Goal: Task Accomplishment & Management: Use online tool/utility

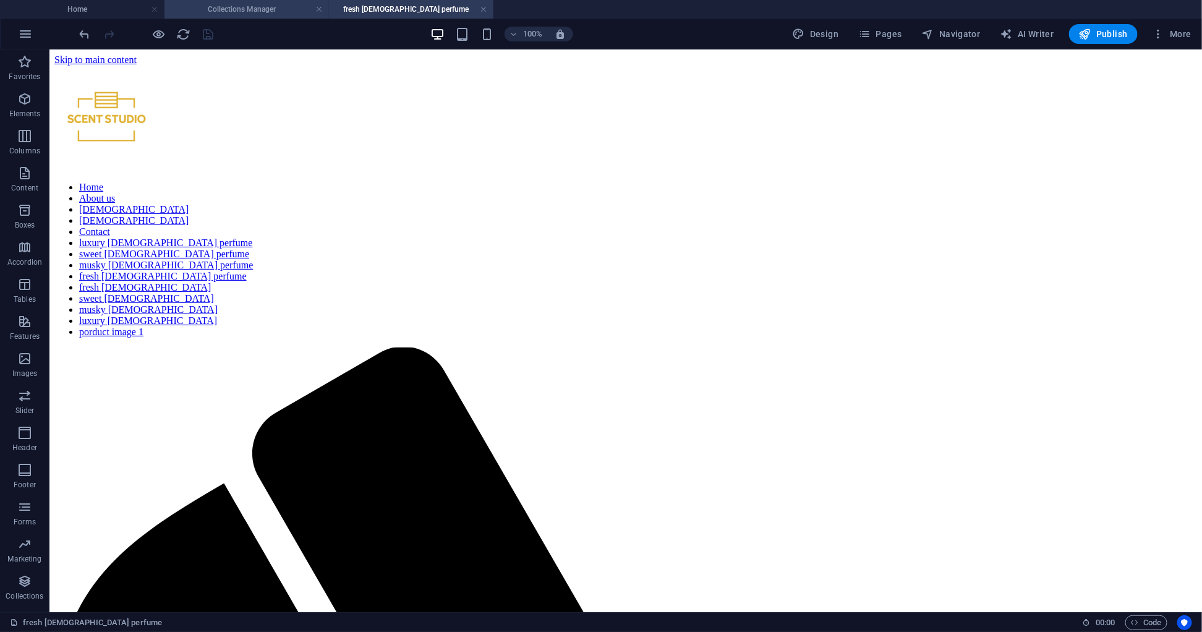
click at [224, 8] on h4 "Collections Manager" at bounding box center [246, 9] width 164 height 14
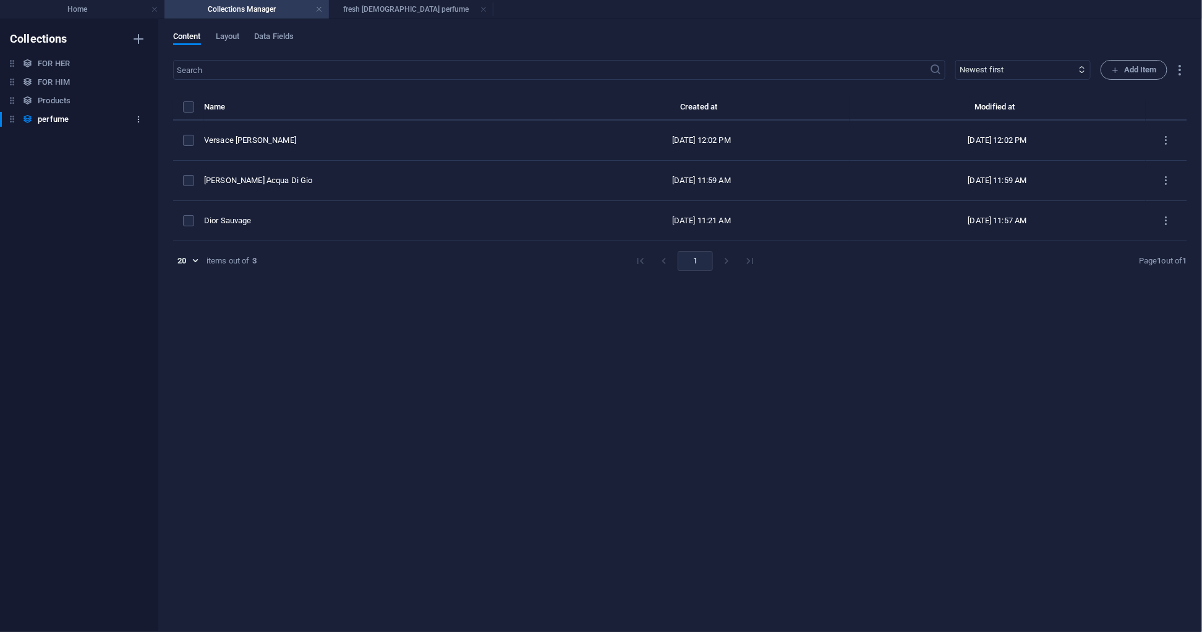
click at [140, 116] on icon "button" at bounding box center [138, 119] width 9 height 9
click at [40, 311] on div at bounding box center [601, 316] width 1202 height 632
click at [107, 9] on h4 "Home" at bounding box center [82, 9] width 164 height 14
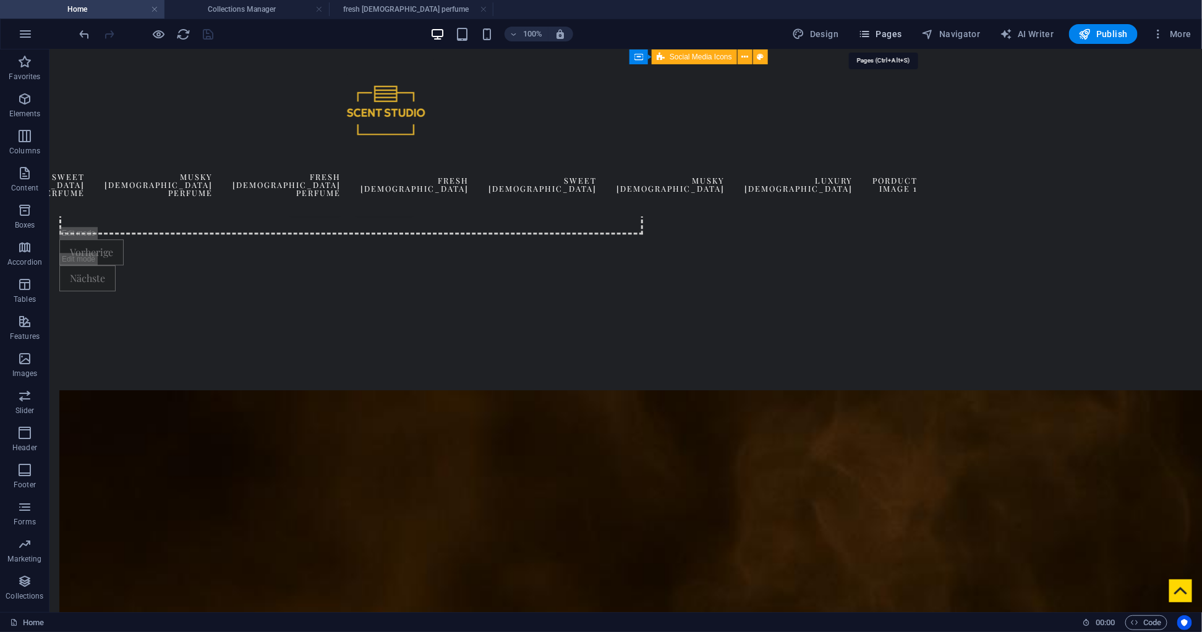
click at [892, 29] on span "Pages" at bounding box center [879, 34] width 43 height 12
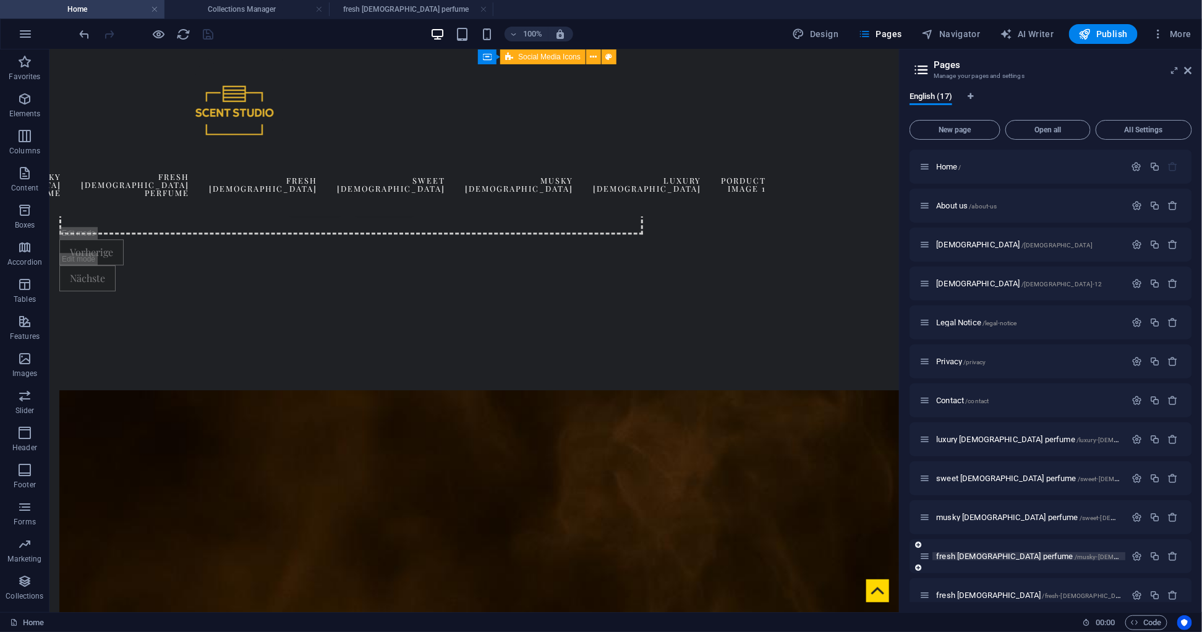
click at [962, 557] on span "fresh [DEMOGRAPHIC_DATA] perfume /musky-[DEMOGRAPHIC_DATA]-perfume-2" at bounding box center [1067, 556] width 262 height 9
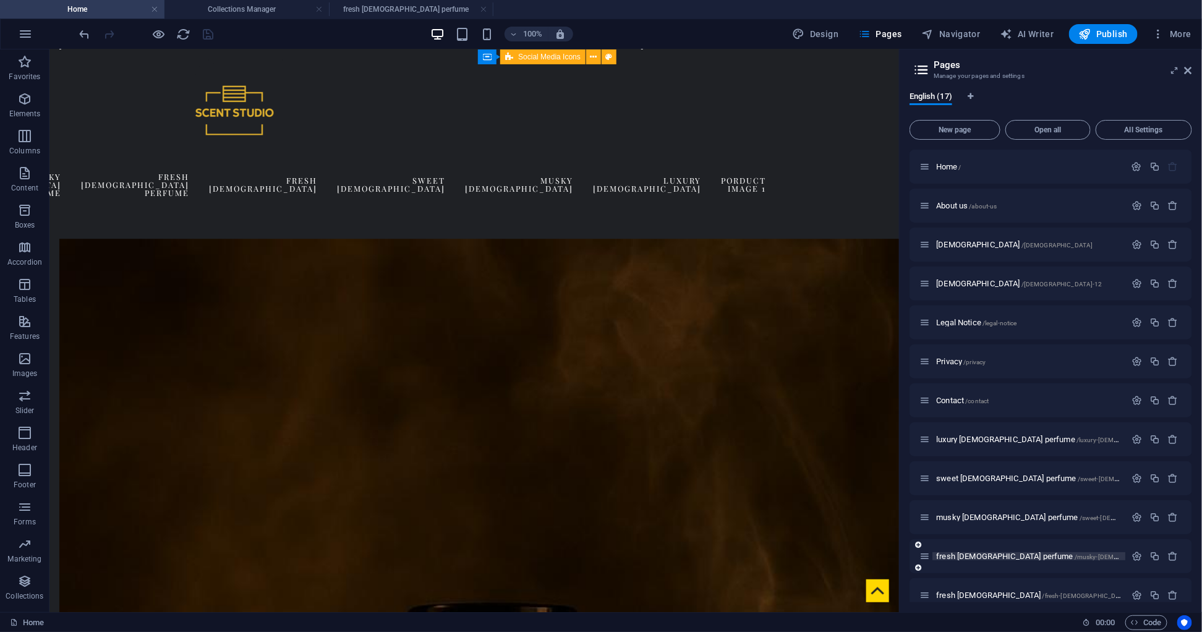
scroll to position [0, 0]
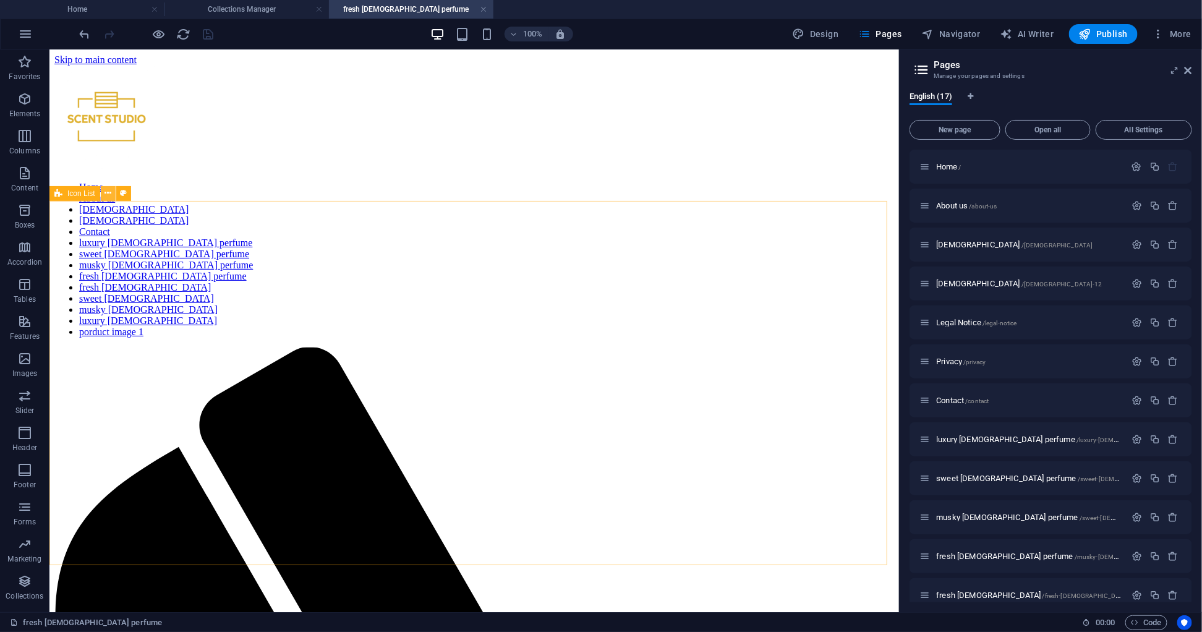
click at [107, 194] on icon at bounding box center [108, 193] width 7 height 13
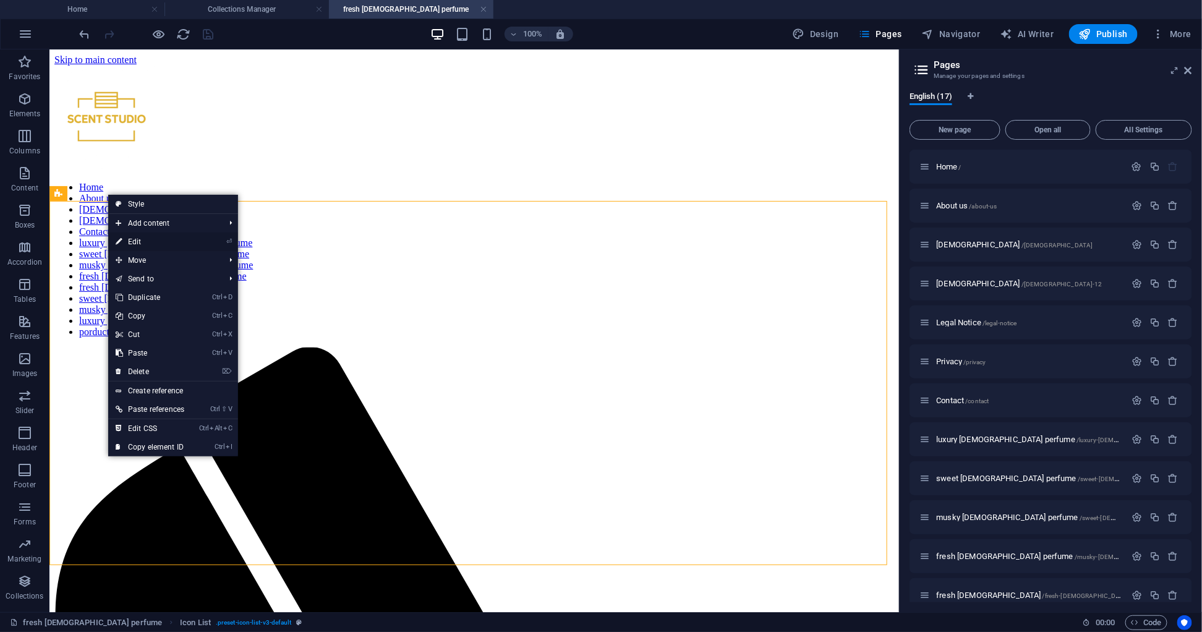
click at [131, 240] on link "⏎ Edit" at bounding box center [149, 242] width 83 height 19
select select
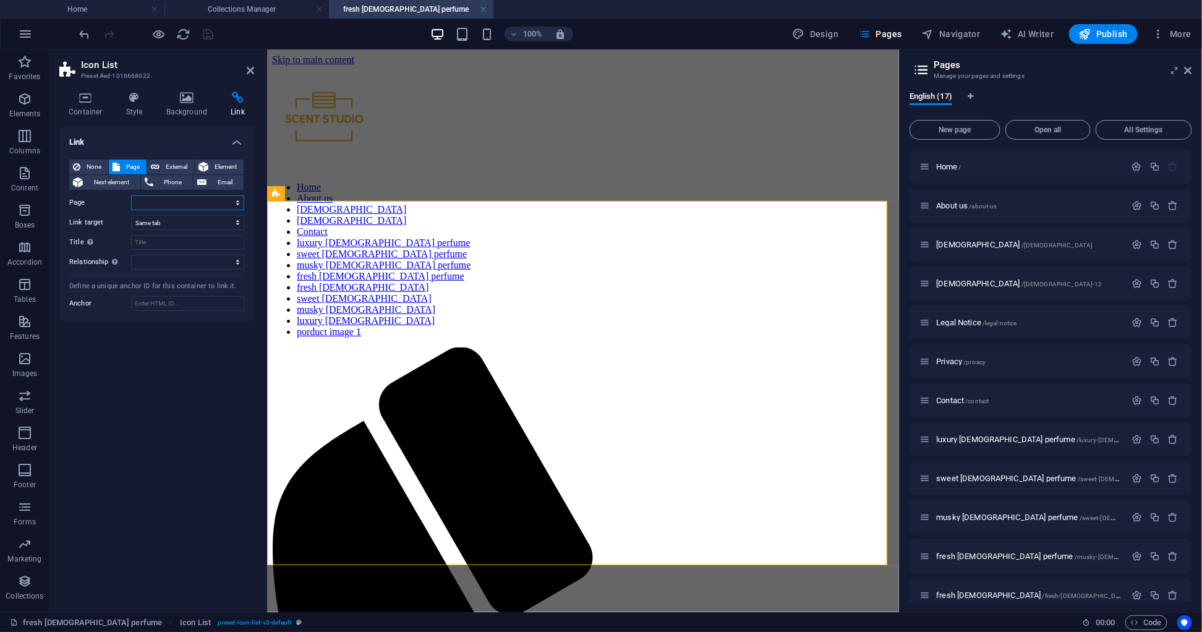
click at [147, 198] on select "Home About us [DEMOGRAPHIC_DATA] [DEMOGRAPHIC_DATA] Legal Notice Privacy Contac…" at bounding box center [187, 202] width 113 height 15
click at [47, 427] on span "Header" at bounding box center [24, 440] width 49 height 30
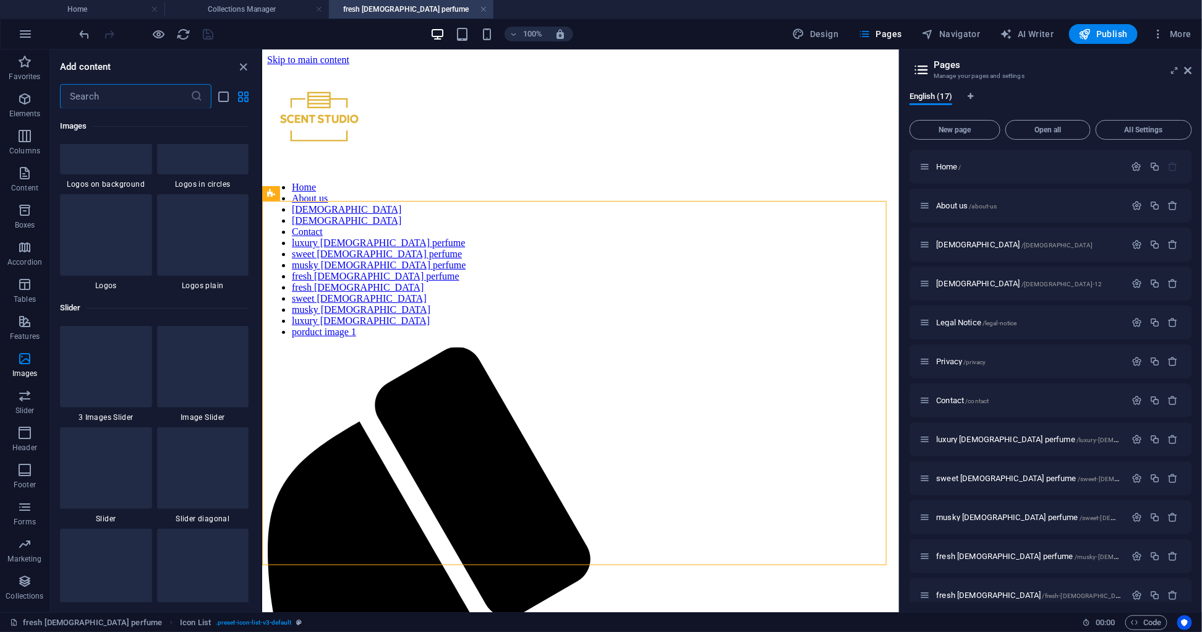
scroll to position [6882, 0]
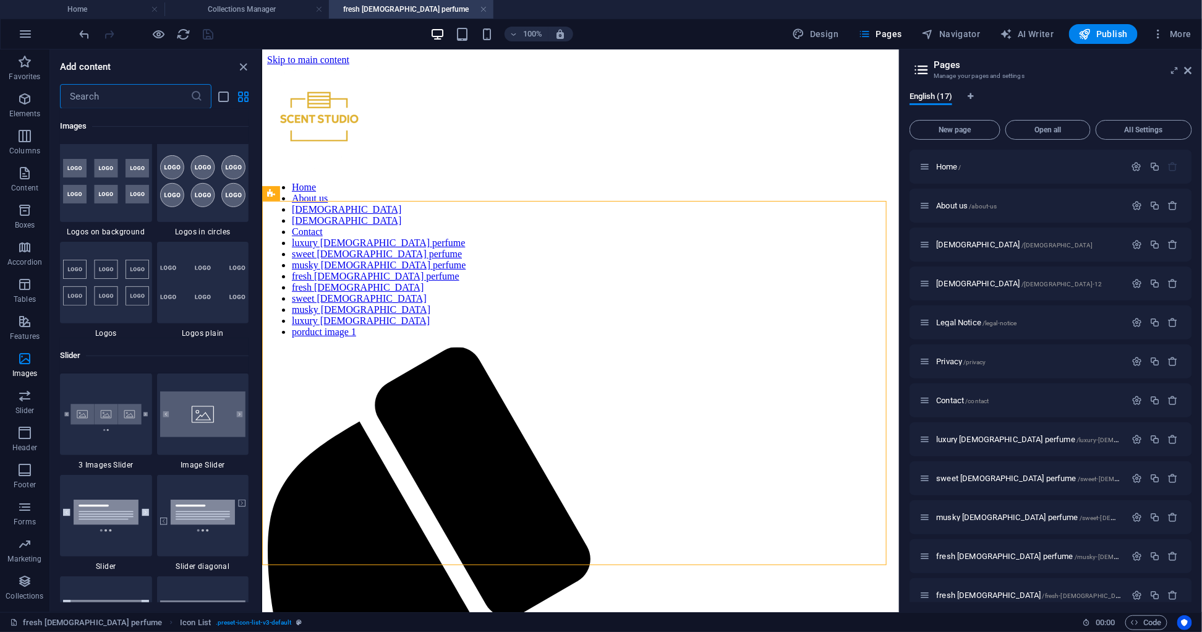
click at [92, 106] on input "text" at bounding box center [125, 96] width 130 height 25
click at [245, 64] on icon "close panel" at bounding box center [244, 67] width 14 height 14
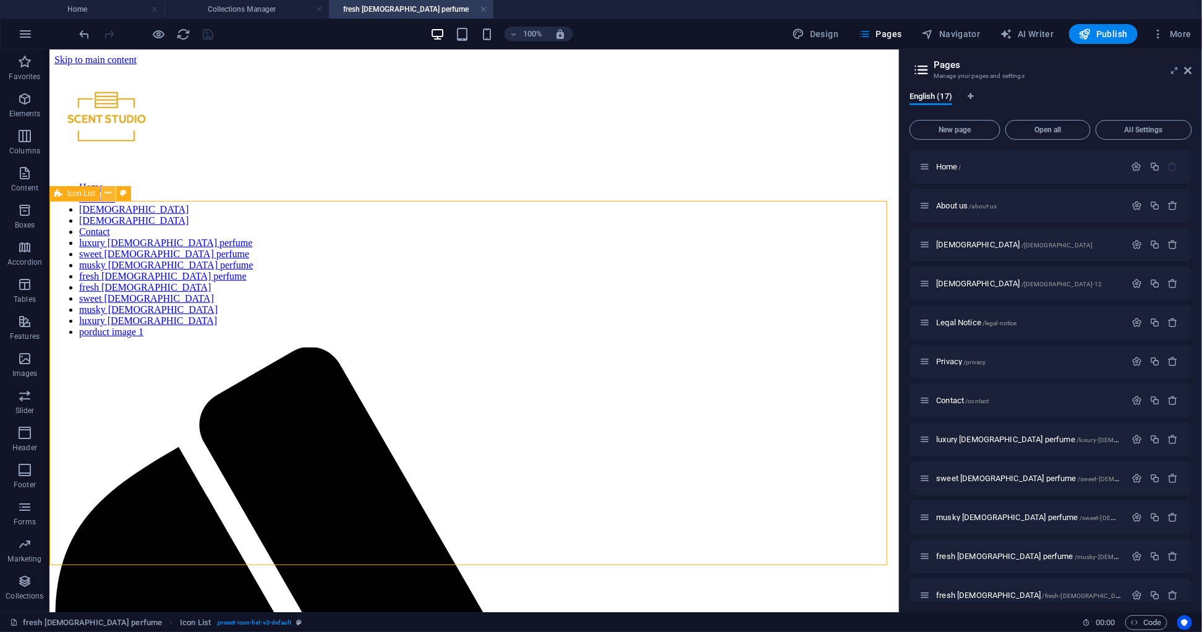
click at [107, 189] on icon at bounding box center [108, 193] width 7 height 13
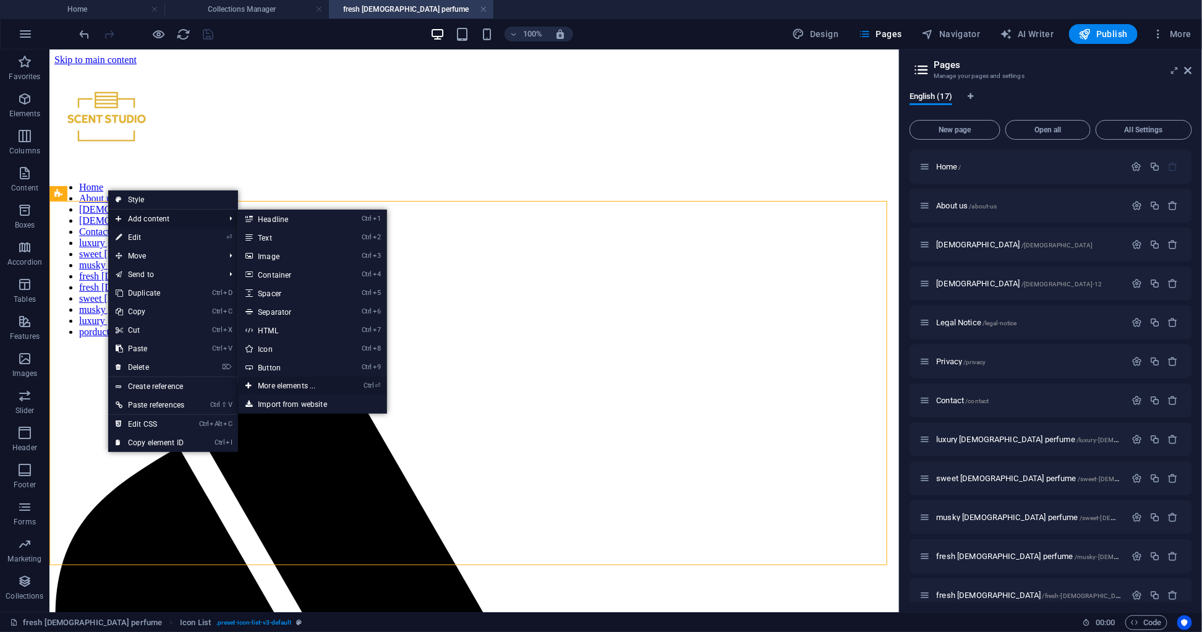
click at [275, 383] on link "Ctrl ⏎ More elements ..." at bounding box center [289, 386] width 102 height 19
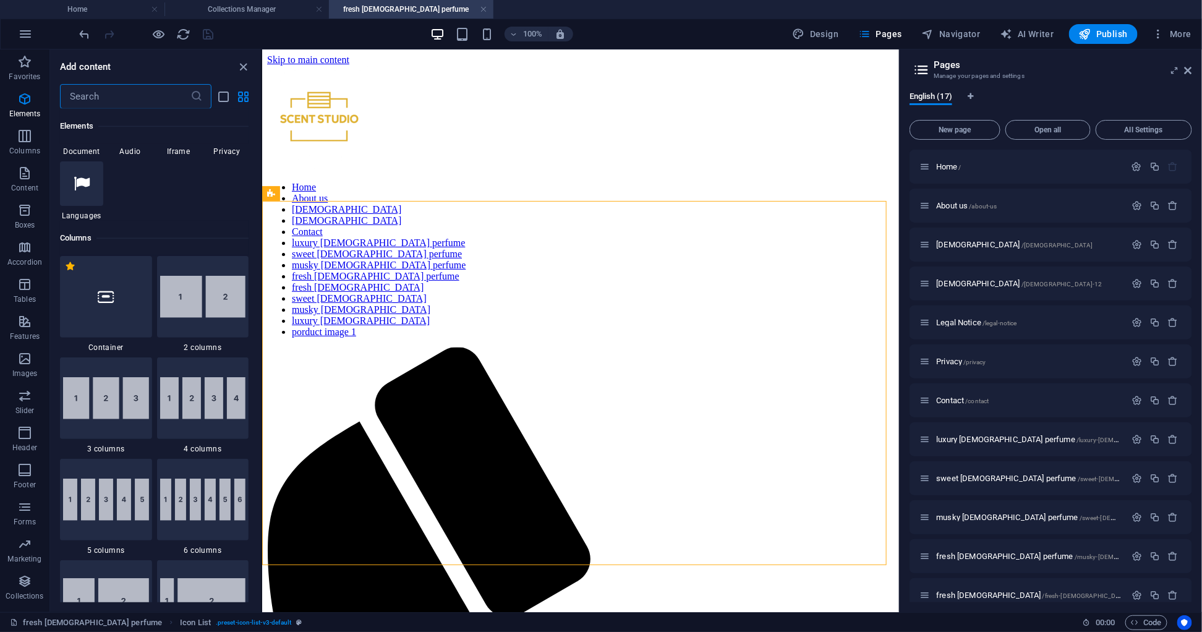
scroll to position [602, 0]
click at [347, 244] on icon at bounding box center [346, 242] width 7 height 13
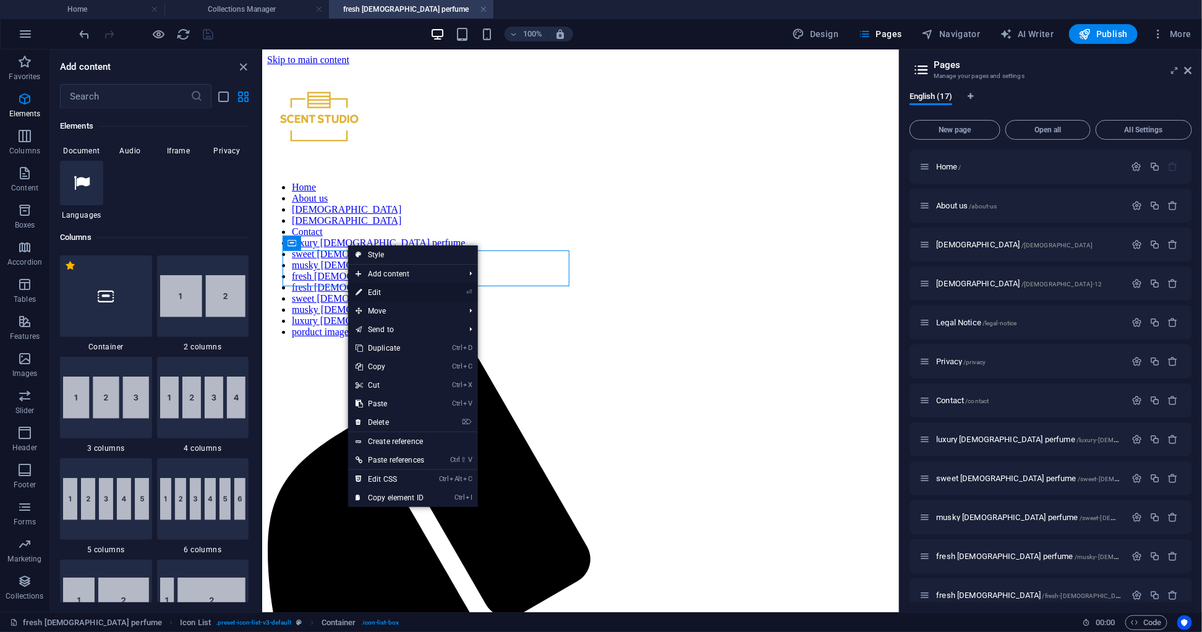
click at [384, 290] on link "⏎ Edit" at bounding box center [389, 292] width 83 height 19
select select
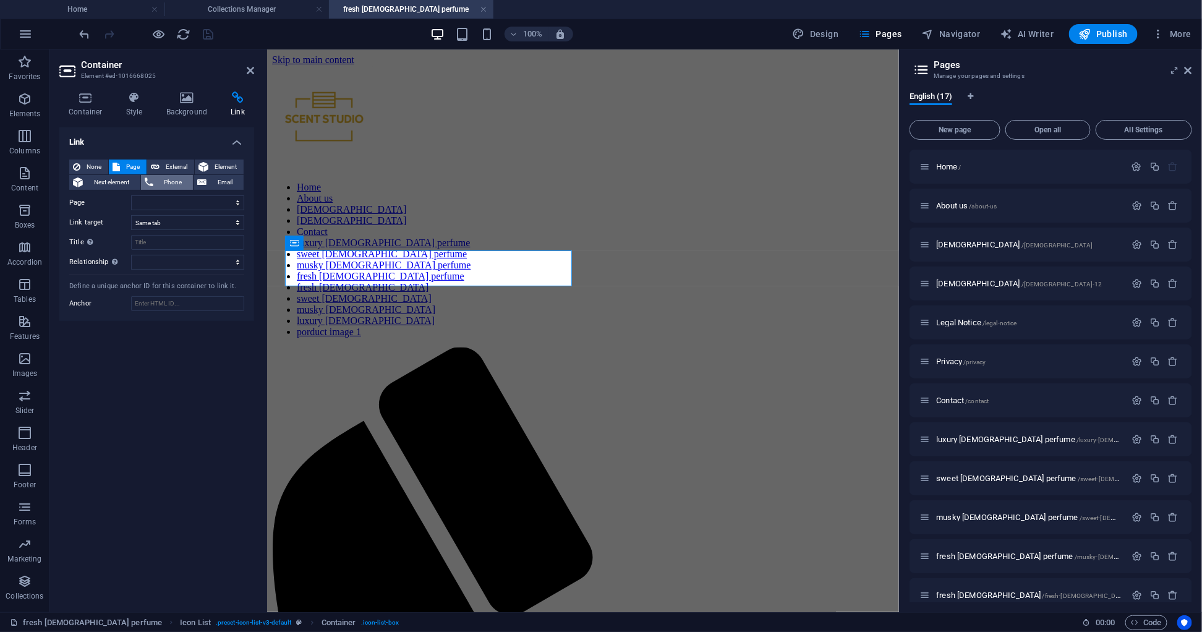
click at [163, 179] on span "Phone" at bounding box center [173, 182] width 33 height 15
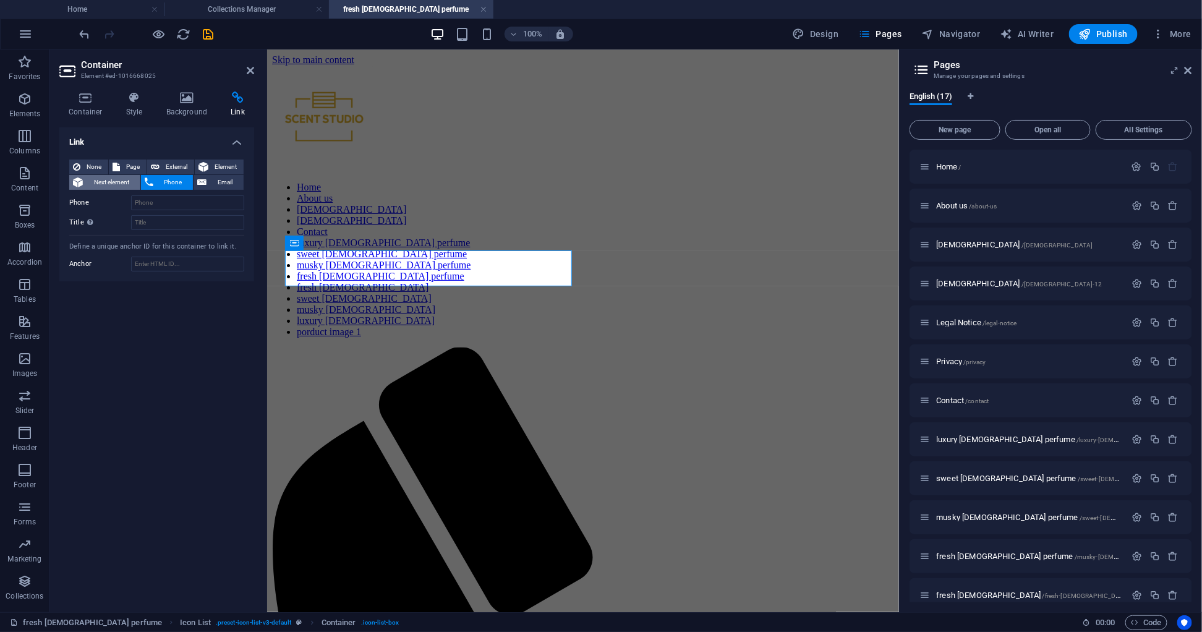
click at [122, 179] on span "Next element" at bounding box center [112, 182] width 50 height 15
click at [157, 164] on icon at bounding box center [155, 167] width 9 height 15
select select "blank"
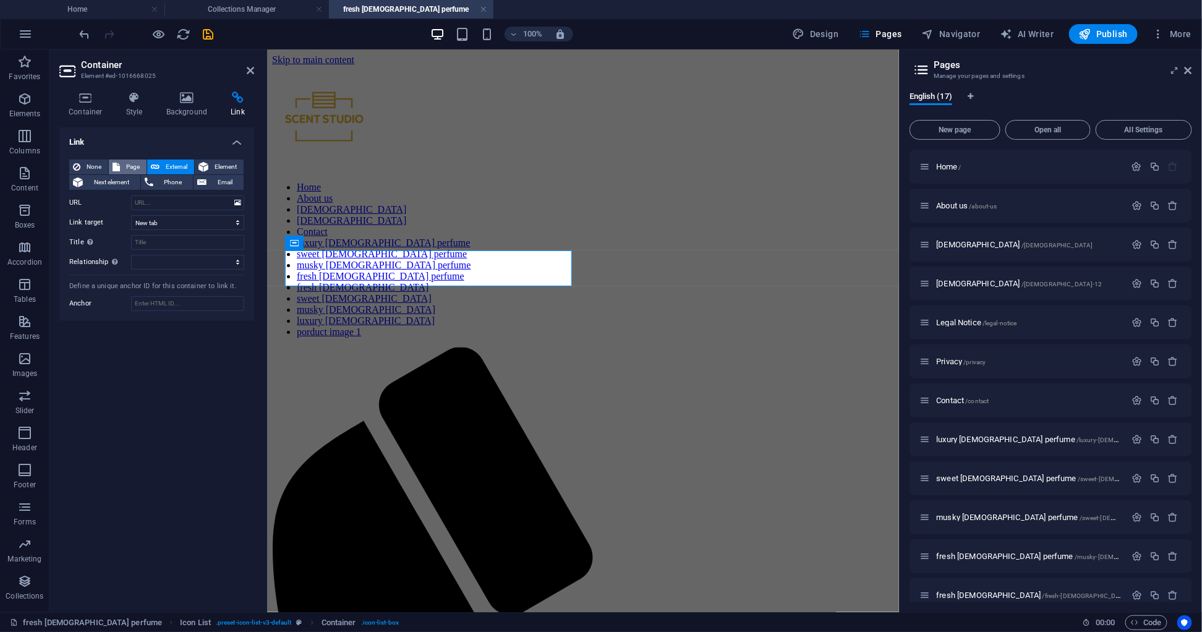
click at [132, 163] on span "Page" at bounding box center [133, 167] width 19 height 15
select select
click at [168, 202] on select "Home About us [DEMOGRAPHIC_DATA] [DEMOGRAPHIC_DATA] Legal Notice Privacy Contac…" at bounding box center [187, 202] width 113 height 15
click at [116, 177] on span "Next element" at bounding box center [112, 182] width 50 height 15
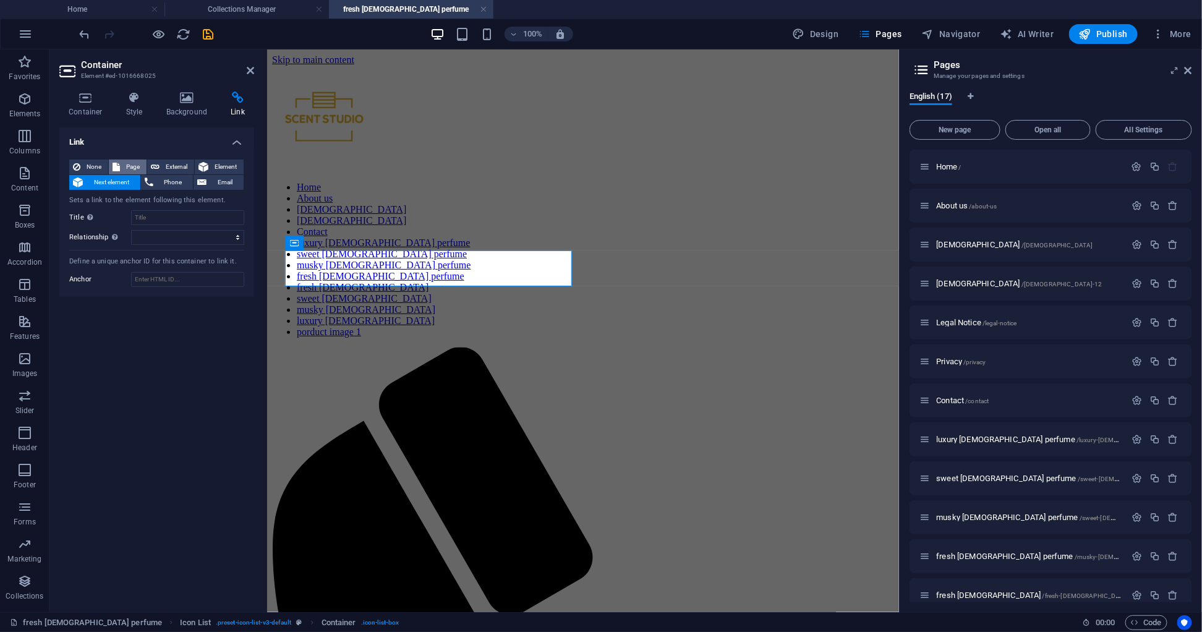
click at [139, 167] on span "Page" at bounding box center [133, 167] width 19 height 15
select select
click at [192, 221] on select "New tab Same tab Overlay" at bounding box center [187, 222] width 113 height 15
select select "blank"
click at [131, 215] on select "New tab Same tab Overlay" at bounding box center [187, 222] width 113 height 15
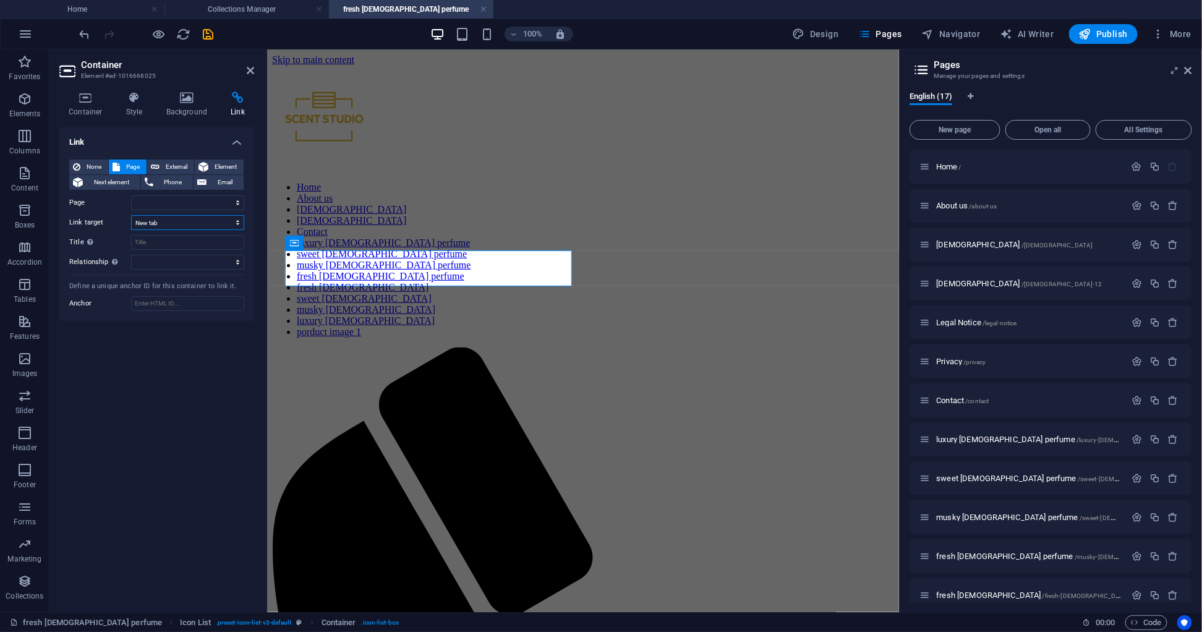
select select
click at [198, 204] on select "Home About us [DEMOGRAPHIC_DATA] [DEMOGRAPHIC_DATA] Legal Notice Privacy Contac…" at bounding box center [187, 202] width 113 height 15
click at [108, 401] on div "Link None Page External Element Next element Phone Email Page Home About us [DE…" at bounding box center [156, 364] width 195 height 475
click at [167, 257] on select "alternate author bookmark external help license next nofollow noreferrer noopen…" at bounding box center [187, 262] width 113 height 15
click at [113, 413] on div "Link None Page External Element Next element Phone Email Page Home About us [DE…" at bounding box center [156, 364] width 195 height 475
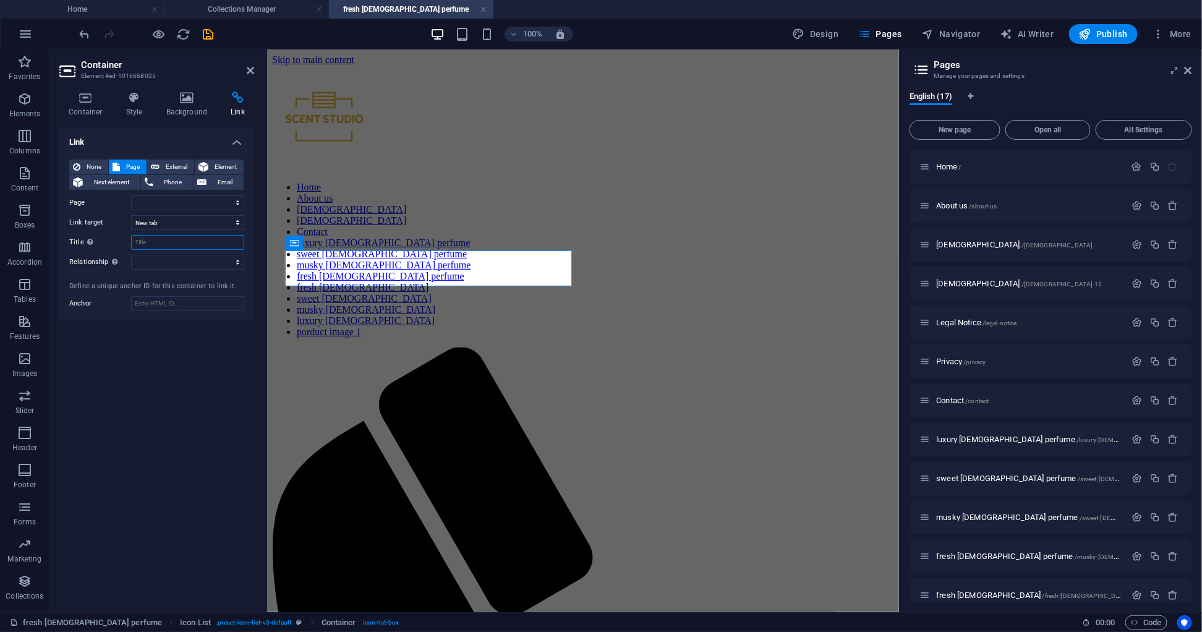
click at [175, 241] on input "Title Additional link description, should not be the same as the link text. The…" at bounding box center [187, 242] width 113 height 15
click at [208, 164] on icon at bounding box center [203, 167] width 10 height 15
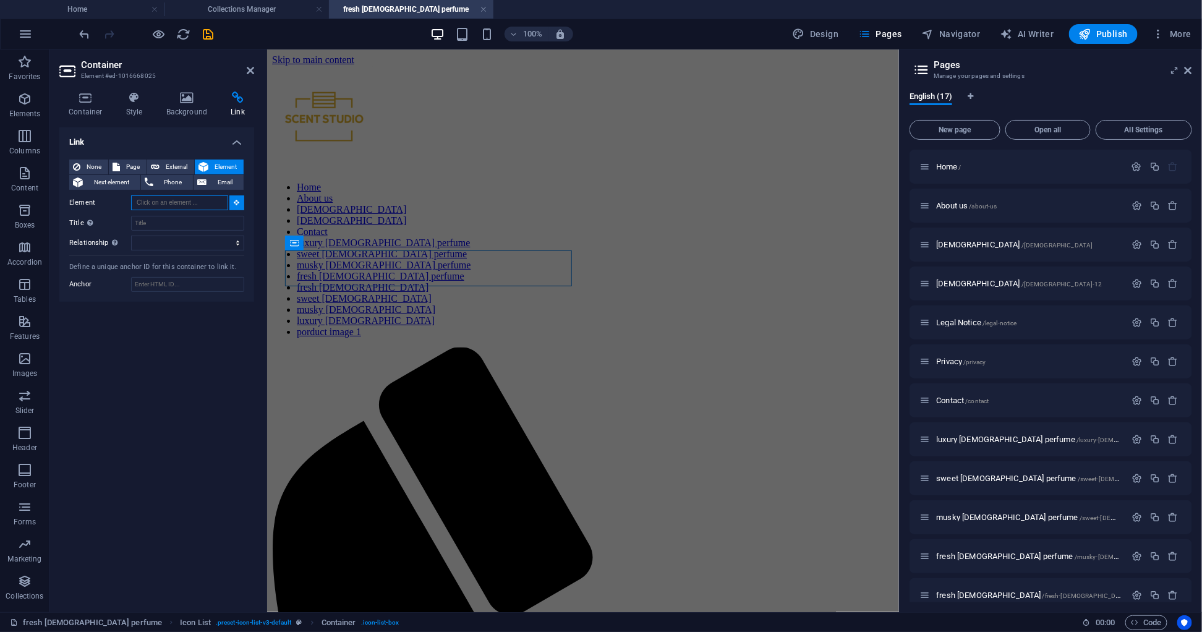
click at [179, 200] on input "Element" at bounding box center [179, 202] width 97 height 15
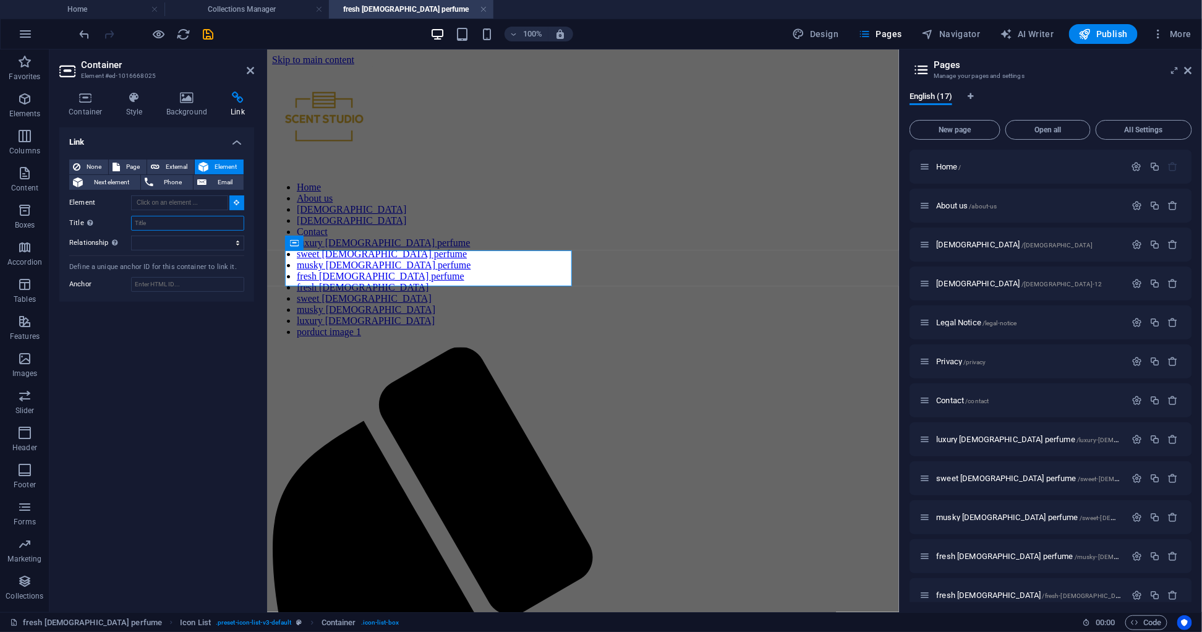
click at [169, 219] on input "Title Additional link description, should not be the same as the link text. The…" at bounding box center [187, 223] width 113 height 15
click at [169, 245] on select "alternate author bookmark external help license next nofollow noreferrer noopen…" at bounding box center [187, 243] width 113 height 15
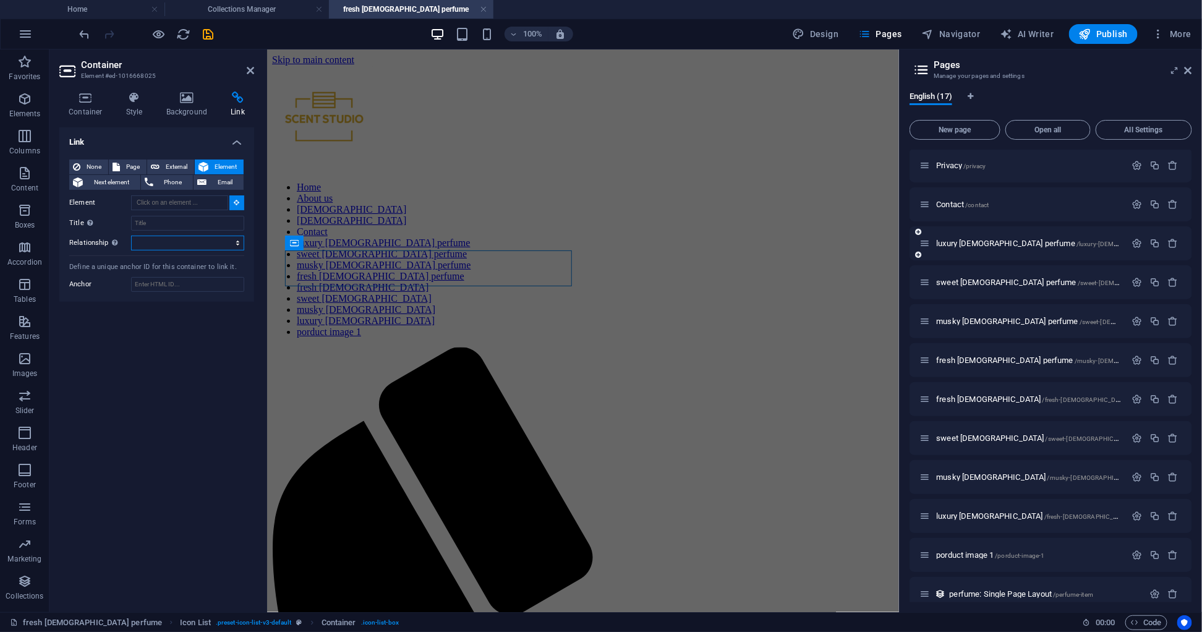
scroll to position [209, 0]
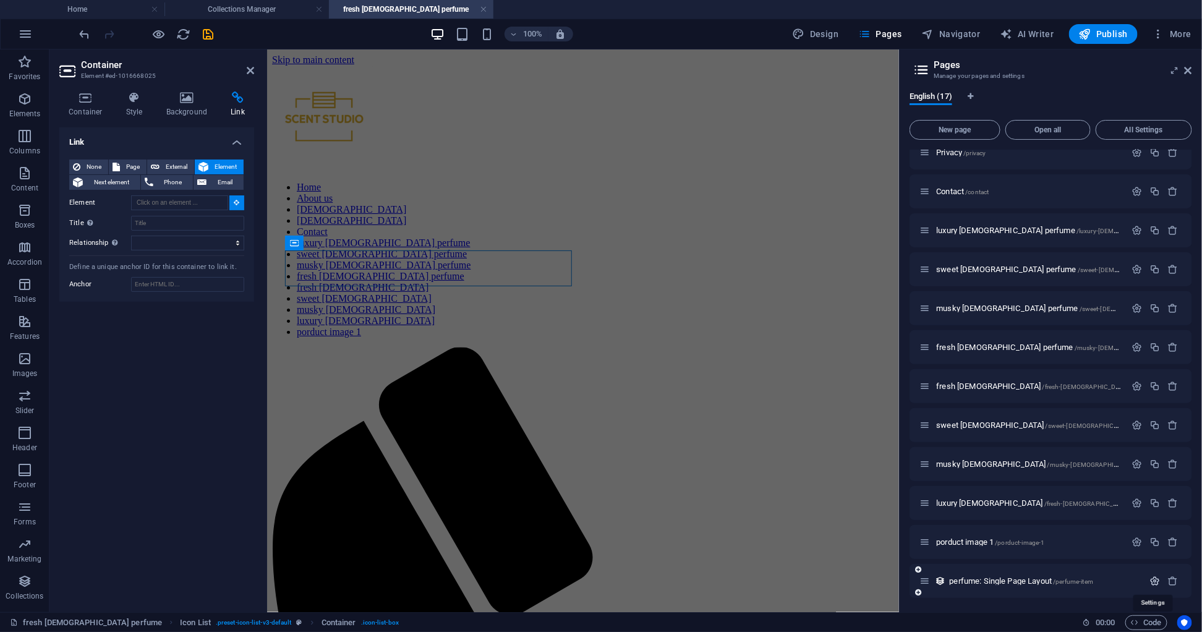
click at [1151, 576] on icon "button" at bounding box center [1155, 581] width 11 height 11
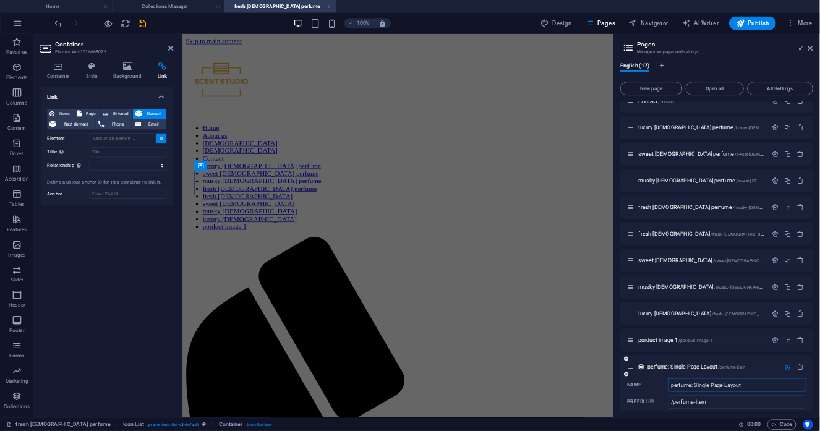
scroll to position [292, 0]
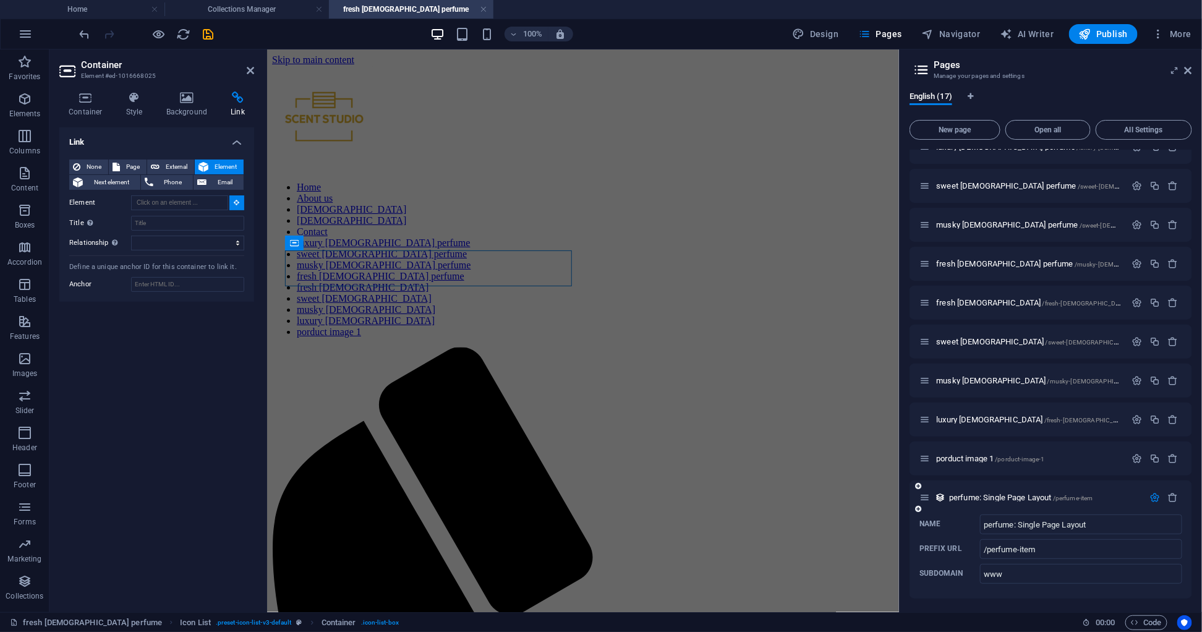
click at [951, 519] on div "Name" at bounding box center [947, 523] width 56 height 19
click at [980, 519] on input "perfume: Single Page Layout" at bounding box center [1081, 524] width 202 height 20
click at [98, 178] on span "Next element" at bounding box center [112, 182] width 50 height 15
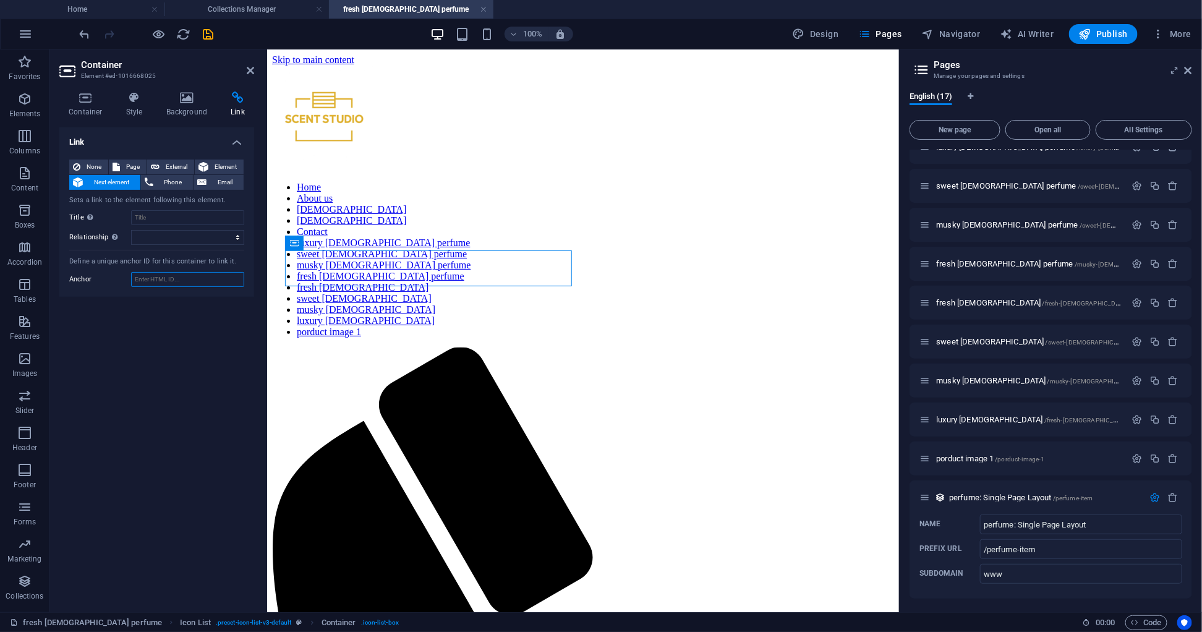
click at [152, 276] on input "Anchor" at bounding box center [187, 279] width 113 height 15
click at [131, 101] on icon at bounding box center [134, 98] width 35 height 12
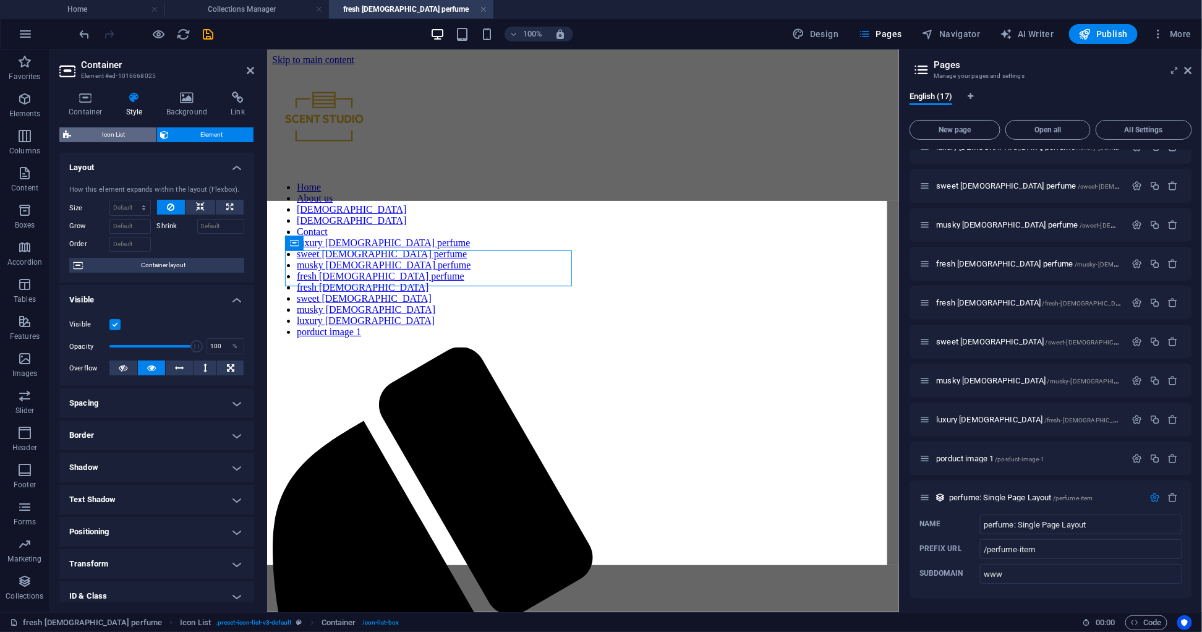
click at [117, 132] on span "Icon List" at bounding box center [114, 134] width 78 height 15
select select "rem"
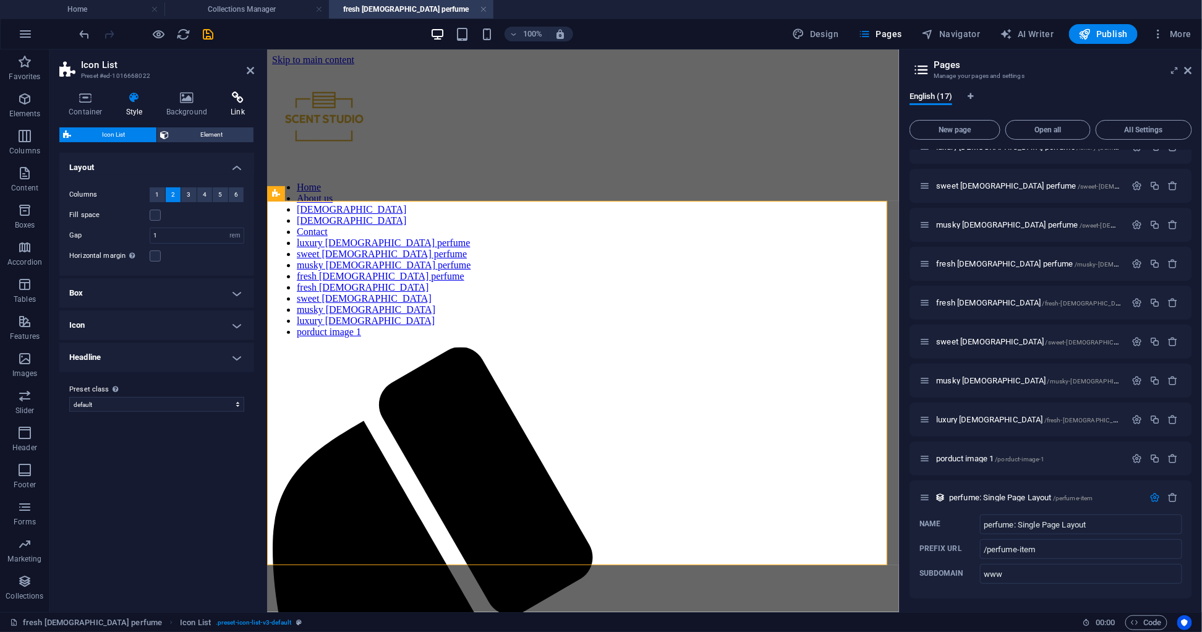
click at [234, 107] on h4 "Link" at bounding box center [237, 105] width 33 height 26
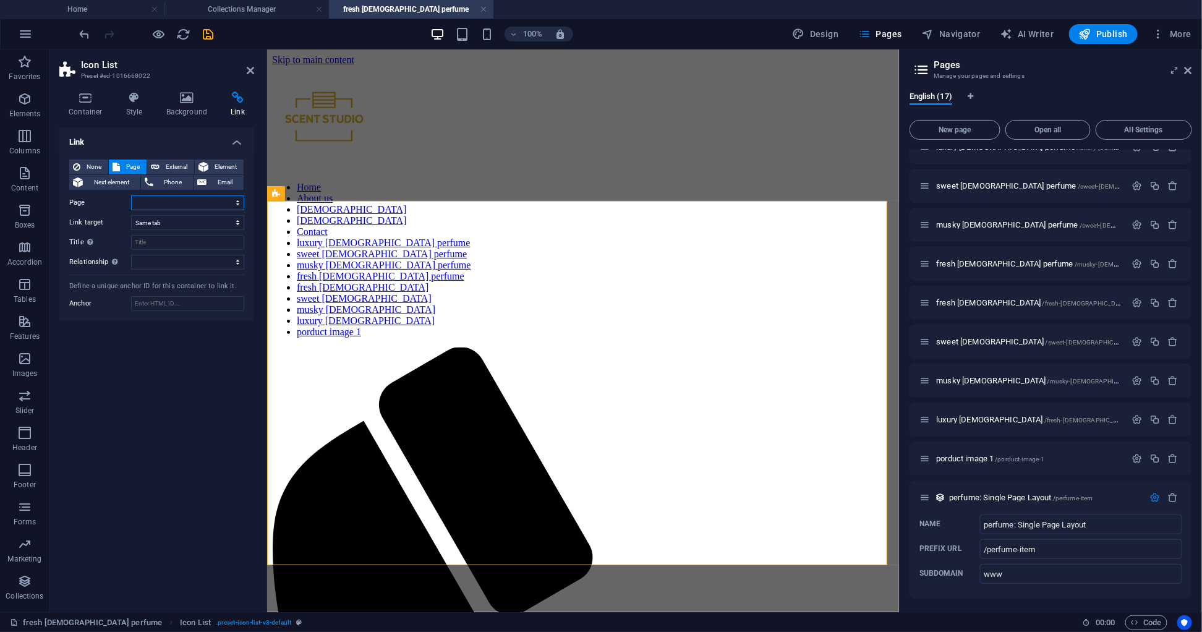
click at [185, 203] on select "Home About us [DEMOGRAPHIC_DATA] [DEMOGRAPHIC_DATA] Legal Notice Privacy Contac…" at bounding box center [187, 202] width 113 height 15
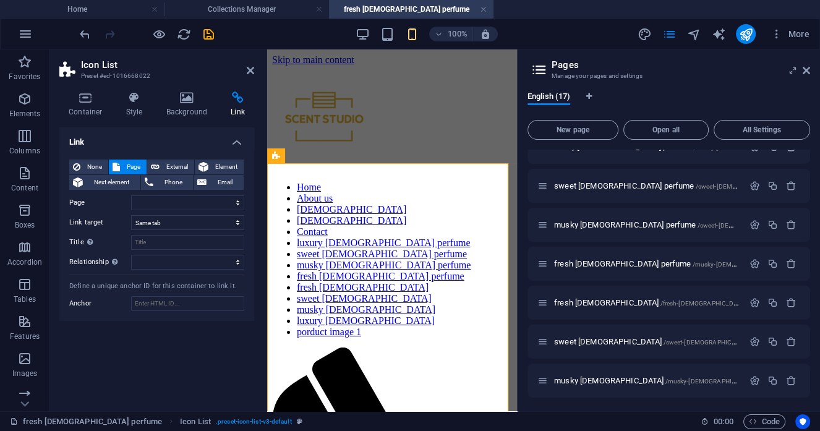
click at [90, 334] on div "Link None Page External Element Next element Phone Email Page Home About us [DE…" at bounding box center [156, 264] width 195 height 274
click at [150, 109] on h4 "Style" at bounding box center [137, 105] width 40 height 26
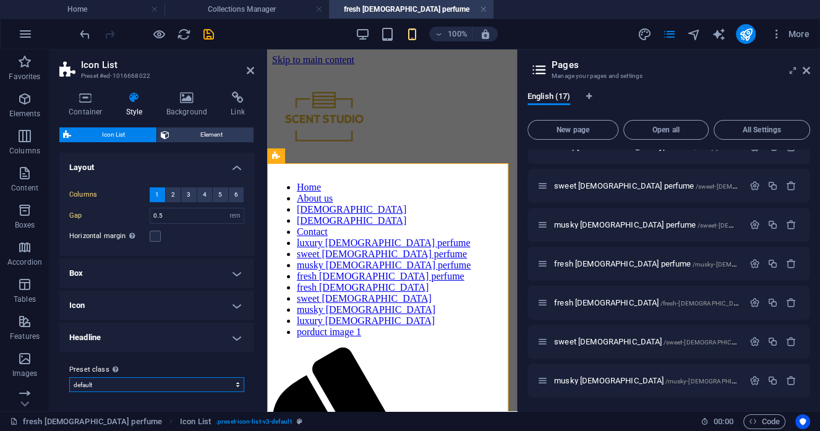
click at [231, 379] on select "default Add preset class" at bounding box center [156, 384] width 175 height 15
click at [222, 382] on select "default Add preset class" at bounding box center [156, 384] width 175 height 15
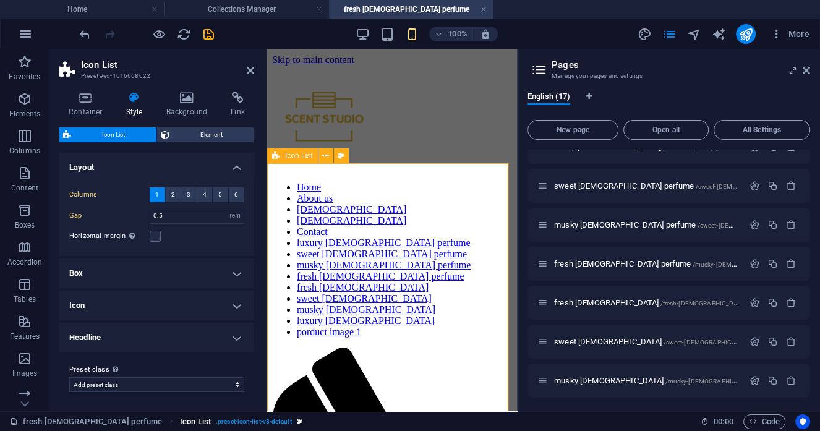
click at [69, 377] on select "default Add preset class" at bounding box center [156, 384] width 175 height 15
select select "preset-icon-list-v3-default"
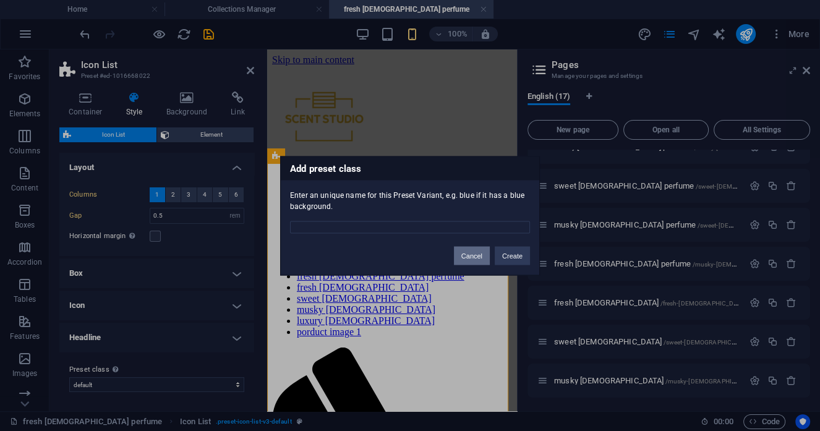
click at [482, 252] on button "Cancel" at bounding box center [472, 255] width 36 height 19
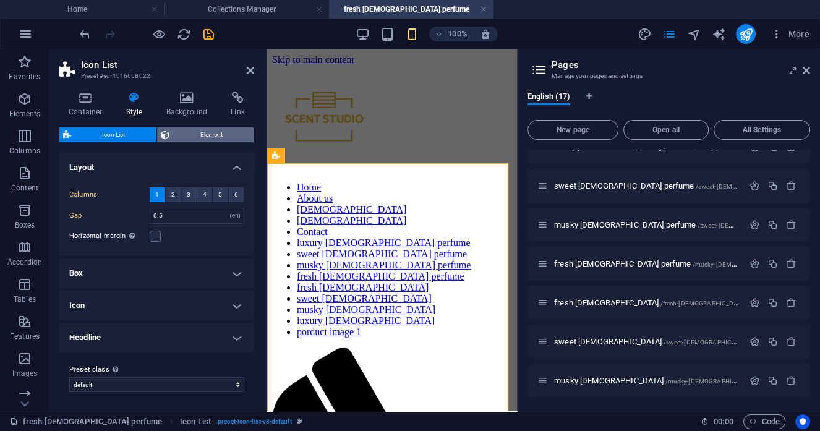
click at [206, 130] on span "Element" at bounding box center [211, 134] width 77 height 15
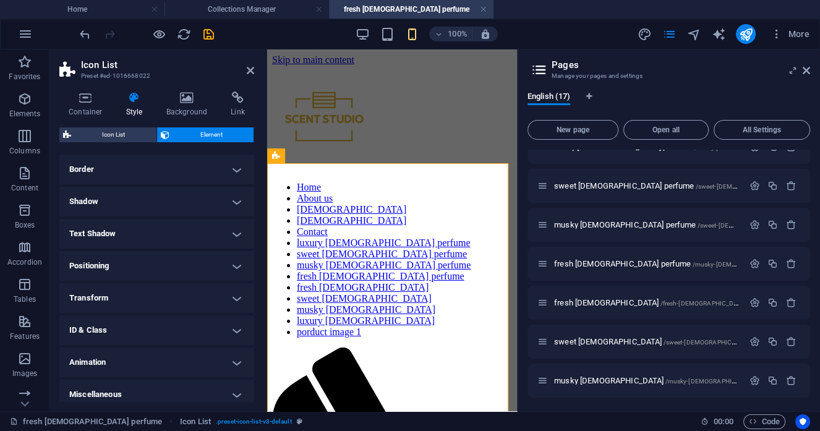
scroll to position [141, 0]
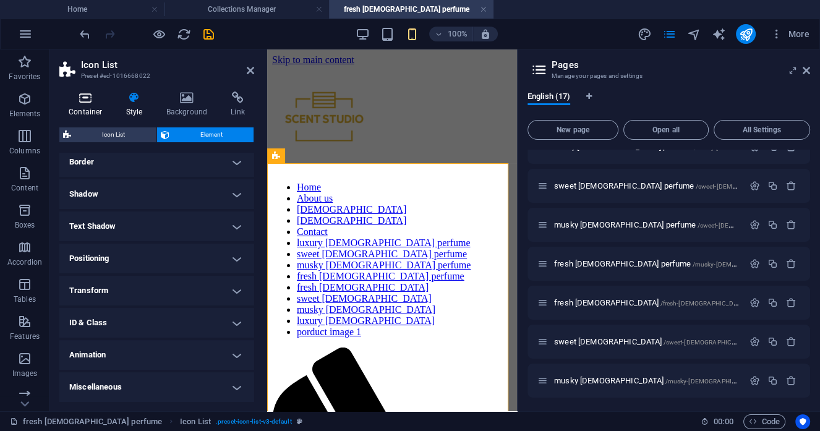
click at [95, 109] on h4 "Container" at bounding box center [88, 105] width 58 height 26
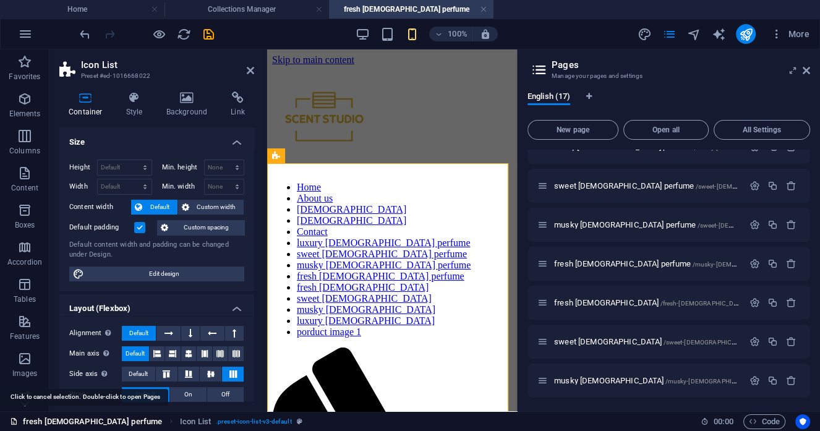
click at [67, 423] on link "fresh [DEMOGRAPHIC_DATA] perfume" at bounding box center [86, 421] width 152 height 15
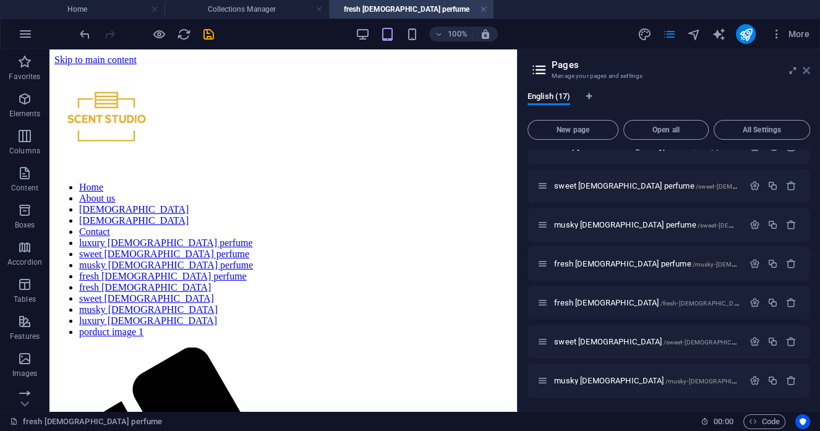
click at [803, 66] on icon at bounding box center [806, 71] width 7 height 10
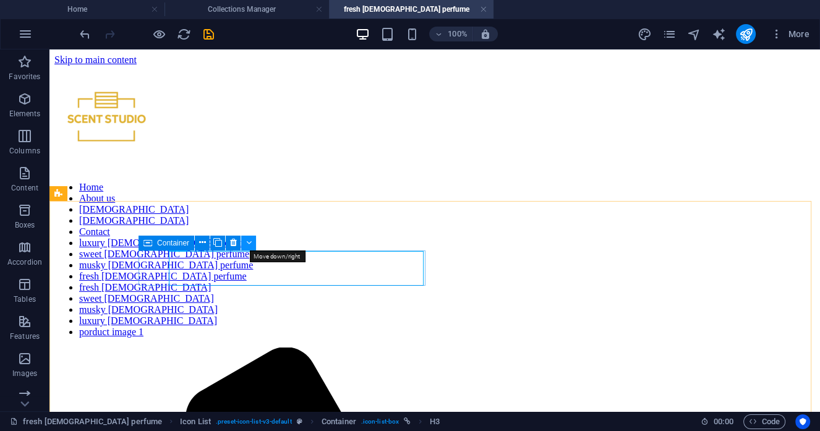
click at [249, 244] on icon at bounding box center [249, 242] width 6 height 13
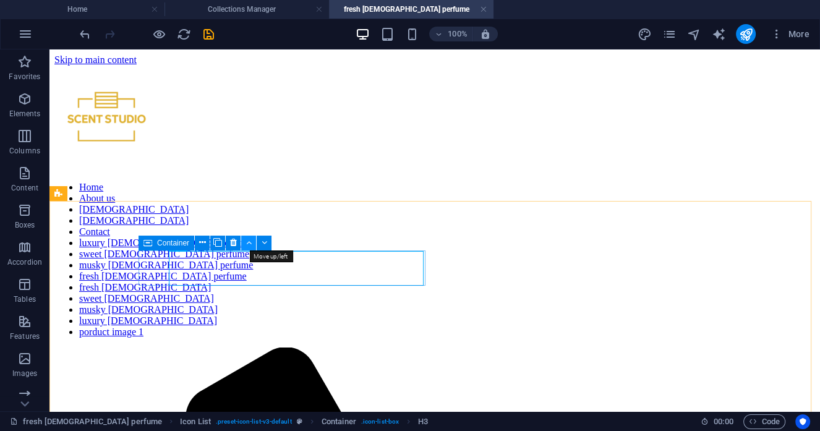
click at [247, 241] on icon at bounding box center [249, 242] width 6 height 13
click at [204, 244] on icon at bounding box center [202, 242] width 7 height 13
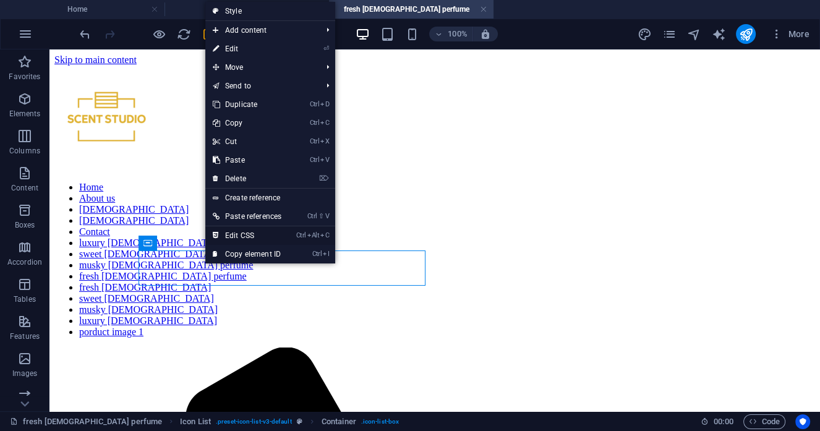
click at [233, 234] on link "Ctrl Alt C Edit CSS" at bounding box center [246, 235] width 83 height 19
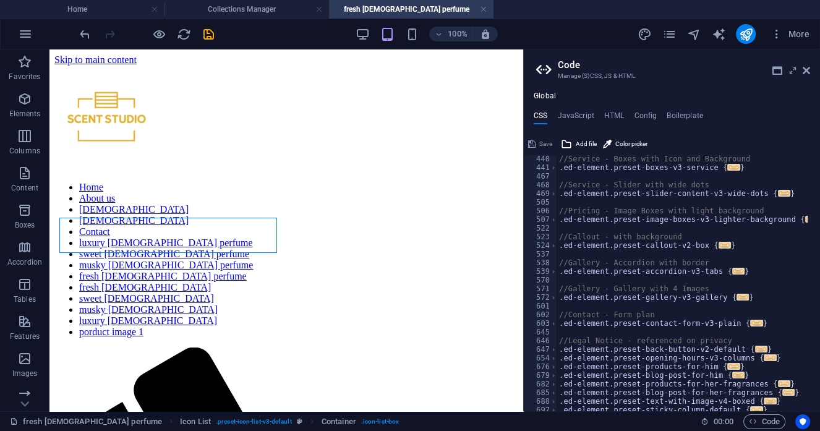
scroll to position [526, 0]
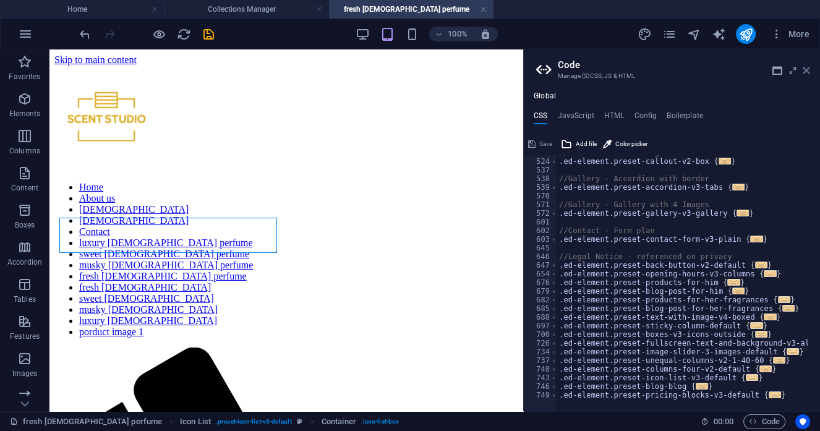
click at [806, 69] on icon at bounding box center [806, 71] width 7 height 10
